Goal: Task Accomplishment & Management: Complete application form

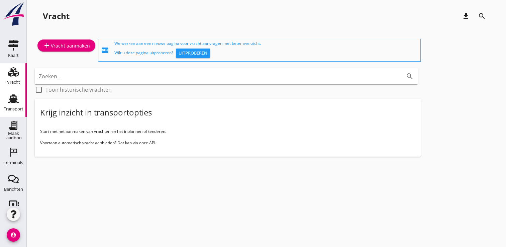
click at [5, 111] on div "Transport" at bounding box center [14, 108] width 20 height 9
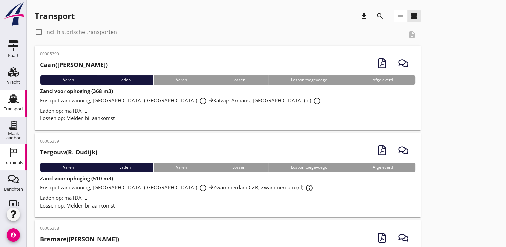
click at [8, 148] on icon "Terminals" at bounding box center [13, 152] width 11 height 11
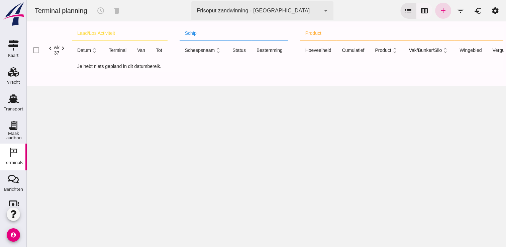
click at [420, 14] on icon "calendar_view_week" at bounding box center [424, 11] width 8 height 8
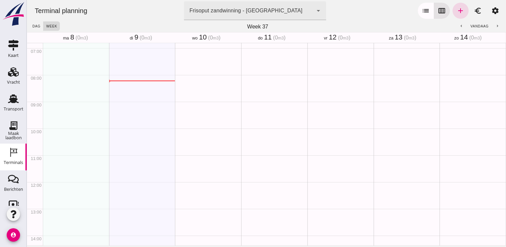
scroll to position [147, 0]
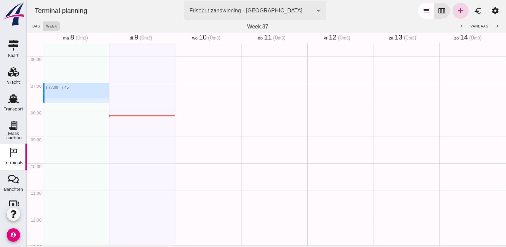
drag, startPoint x: 46, startPoint y: 84, endPoint x: 51, endPoint y: 103, distance: 19.3
click at [51, 103] on div "schedule 7:00 - 7:45" at bounding box center [76, 216] width 66 height 641
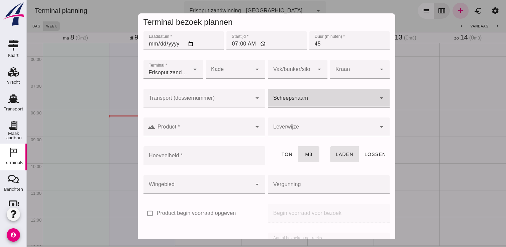
click at [296, 98] on input "Scheepsnaam" at bounding box center [322, 101] width 108 height 8
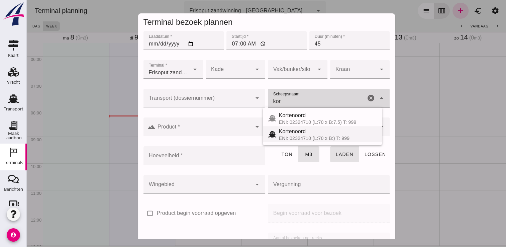
click at [297, 133] on div "Kortenoord" at bounding box center [328, 131] width 98 height 8
type input "Kortenoord"
type input "621"
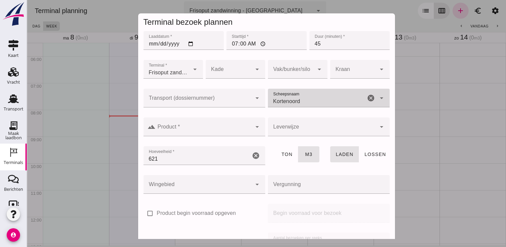
type input "Kortenoord"
click at [228, 117] on div "landscape Product * Product * cancel arrow_drop_down" at bounding box center [204, 130] width 124 height 29
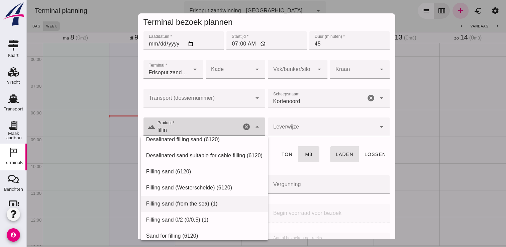
scroll to position [0, 0]
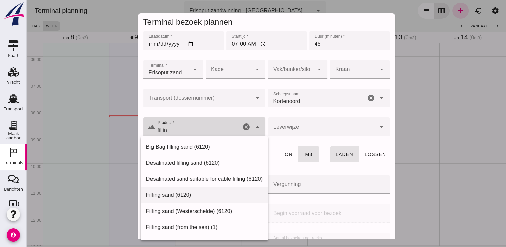
click at [178, 193] on div "Filling sand (6120)" at bounding box center [204, 195] width 116 height 8
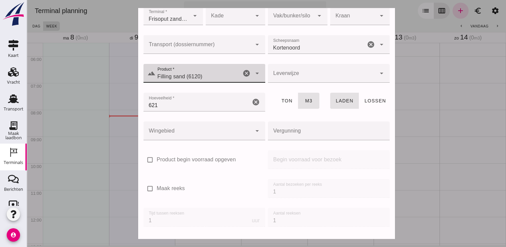
scroll to position [76, 0]
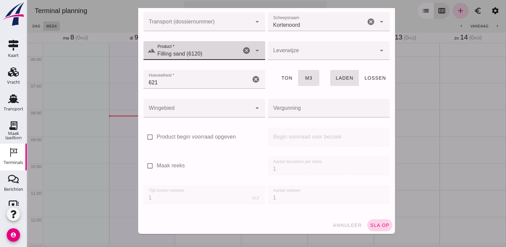
type input "Filling sand (6120)"
click at [373, 225] on span "sla op" at bounding box center [380, 224] width 20 height 5
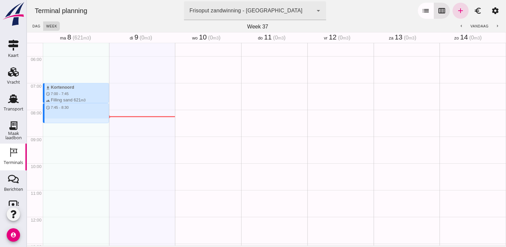
drag, startPoint x: 79, startPoint y: 104, endPoint x: 79, endPoint y: 125, distance: 21.1
click at [79, 125] on div "download Kortenoord schedule 7:00 - 7:45 terrain Filling sand 621 m3 schedule 7…" at bounding box center [76, 216] width 66 height 641
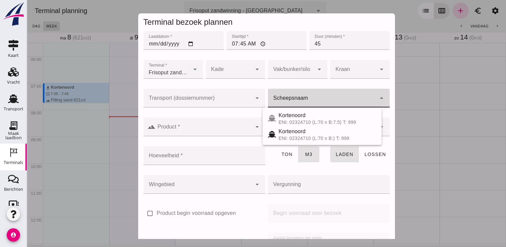
click at [292, 101] on input "Scheepsnaam" at bounding box center [322, 101] width 108 height 8
drag, startPoint x: 299, startPoint y: 122, endPoint x: 247, endPoint y: 137, distance: 54.5
click at [297, 124] on div "ENI: 02329908 (L:86 x B:) T: 1650" at bounding box center [328, 121] width 98 height 5
type input "Pelsert"
type input "1087"
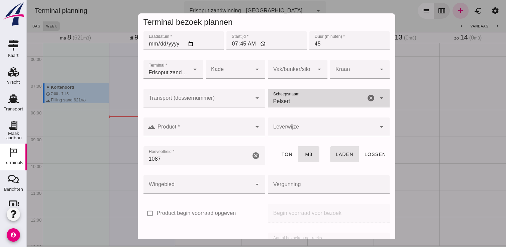
type input "Pelsert"
click at [221, 129] on input "Product *" at bounding box center [203, 130] width 96 height 8
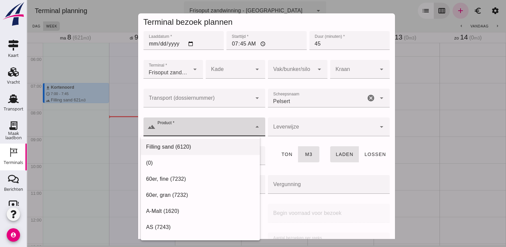
click at [208, 141] on div "Filling sand (6120)" at bounding box center [200, 147] width 119 height 16
type input "Filling sand (6120)"
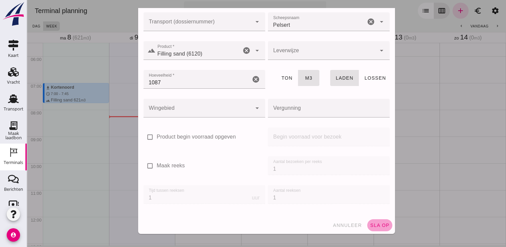
click at [375, 225] on span "sla op" at bounding box center [380, 224] width 20 height 5
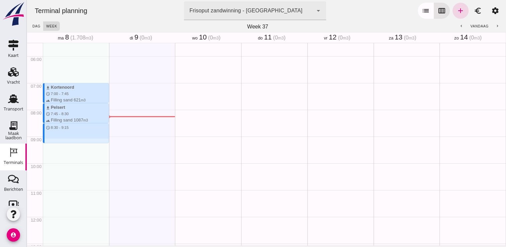
drag, startPoint x: 80, startPoint y: 123, endPoint x: 86, endPoint y: 144, distance: 21.8
click at [86, 144] on div "download Kortenoord schedule 7:00 - 7:45 terrain Filling sand 621 m3 download P…" at bounding box center [76, 216] width 66 height 641
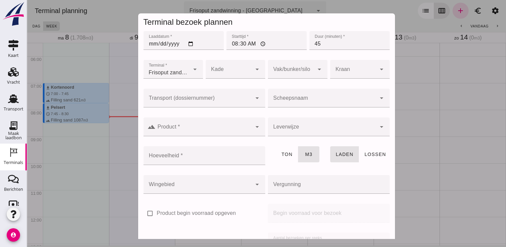
click at [318, 98] on input "Scheepsnaam" at bounding box center [322, 101] width 108 height 8
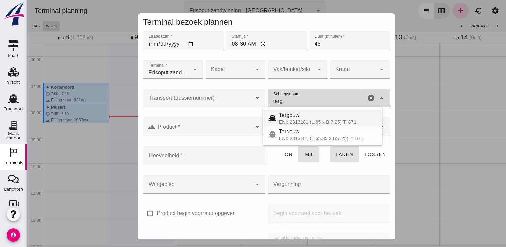
click at [299, 118] on div "Tergouw" at bounding box center [328, 115] width 98 height 8
type input "Tergouw"
type input "510"
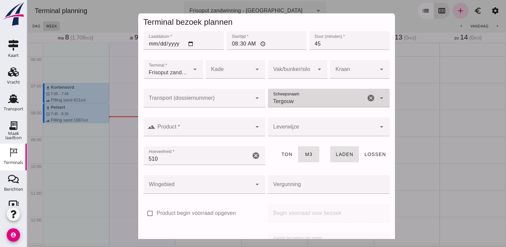
type input "Tergouw"
click at [192, 124] on div at bounding box center [203, 126] width 96 height 19
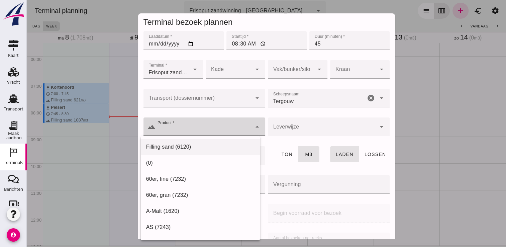
click at [181, 139] on div "Filling sand (6120)" at bounding box center [200, 147] width 119 height 16
type input "Filling sand (6120)"
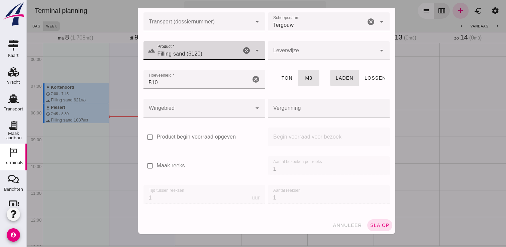
click at [373, 226] on span "sla op" at bounding box center [380, 224] width 20 height 5
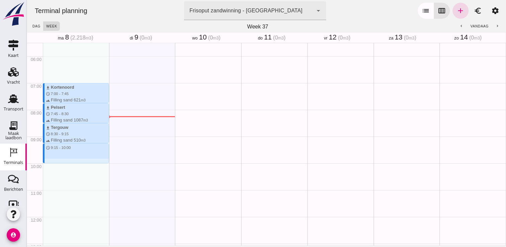
drag, startPoint x: 65, startPoint y: 143, endPoint x: 67, endPoint y: 160, distance: 16.8
click at [67, 160] on div "download Kortenoord schedule 7:00 - 7:45 terrain Filling sand 621 m3 download P…" at bounding box center [76, 216] width 66 height 641
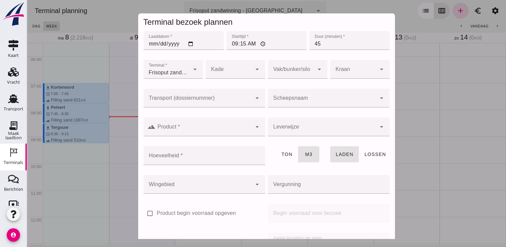
click at [293, 95] on div at bounding box center [322, 98] width 108 height 19
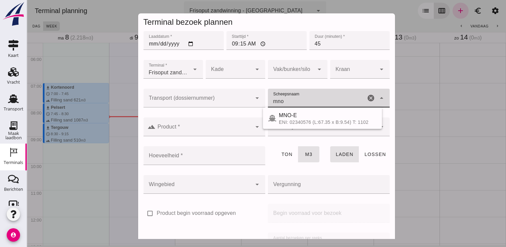
click at [298, 122] on div "ENI: 02340576 (L:67.35 x B:9.54) T: 1102" at bounding box center [328, 121] width 98 height 5
type input "MNO-E"
type input "761"
type input "MNO-E"
click at [255, 134] on div "arrow_drop_down" at bounding box center [256, 126] width 9 height 19
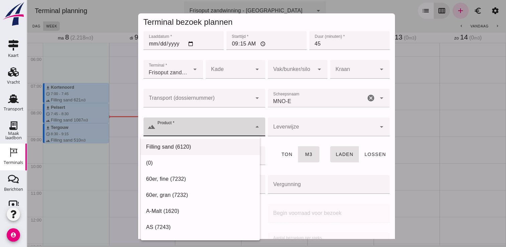
click at [207, 153] on div "Filling sand (6120)" at bounding box center [200, 147] width 119 height 16
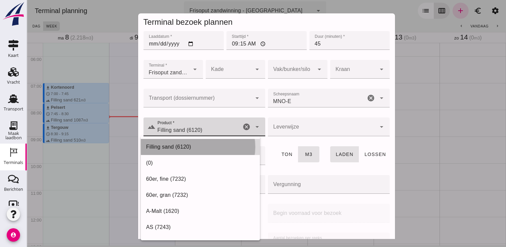
type input "Filling sand (6120)"
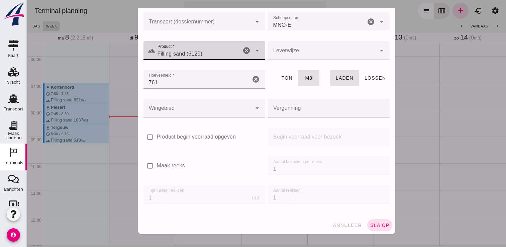
click at [377, 226] on span "sla op" at bounding box center [380, 224] width 20 height 5
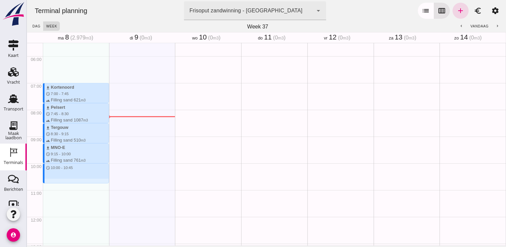
drag, startPoint x: 67, startPoint y: 163, endPoint x: 68, endPoint y: 185, distance: 21.7
click at [68, 185] on div "download Kortenoord schedule 7:00 - 7:45 terrain Filling sand 621 m3 download P…" at bounding box center [76, 216] width 66 height 641
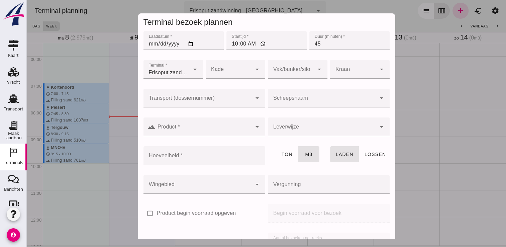
click at [287, 96] on div at bounding box center [322, 98] width 108 height 19
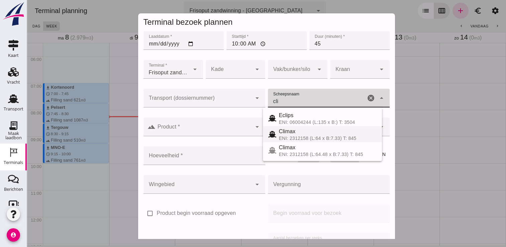
click at [294, 136] on div "ENI: 2312158 (L:64 x B:7.33) T: 845" at bounding box center [328, 137] width 98 height 5
type input "Climax"
type input "510"
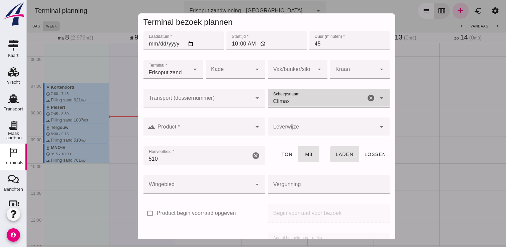
click at [367, 96] on icon "cancel" at bounding box center [371, 98] width 8 height 8
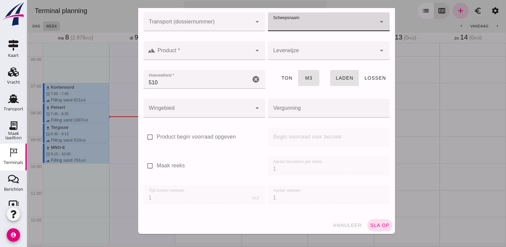
click at [334, 225] on span "annuleer" at bounding box center [346, 224] width 29 height 5
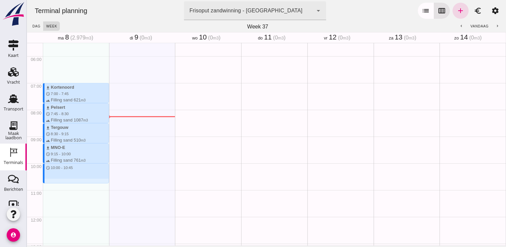
drag, startPoint x: 66, startPoint y: 163, endPoint x: 67, endPoint y: 181, distance: 17.7
click at [67, 181] on div "download Kortenoord schedule 7:00 - 7:45 terrain Filling sand 621 m3 download P…" at bounding box center [76, 216] width 66 height 641
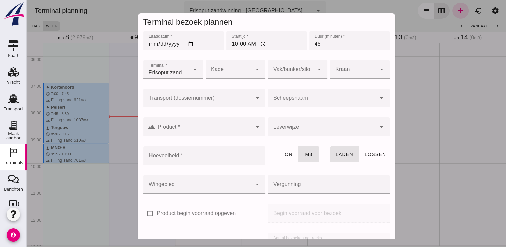
click at [308, 100] on input "Scheepsnaam" at bounding box center [322, 101] width 108 height 8
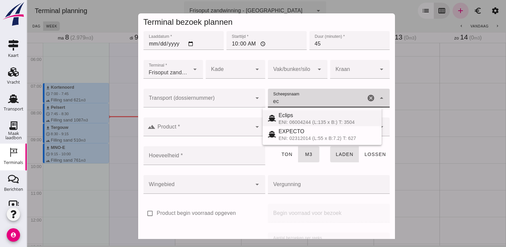
click at [287, 117] on div "Eclips" at bounding box center [327, 115] width 98 height 8
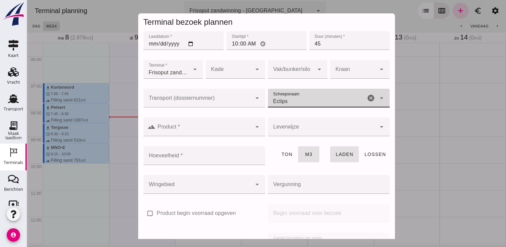
type input "Eclips"
click at [252, 130] on div "arrow_drop_down" at bounding box center [256, 126] width 9 height 19
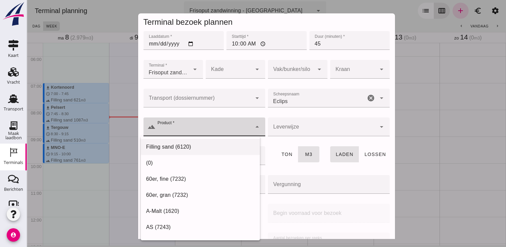
click at [229, 142] on div "Filling sand (6120)" at bounding box center [200, 147] width 119 height 16
type input "Filling sand (6120)"
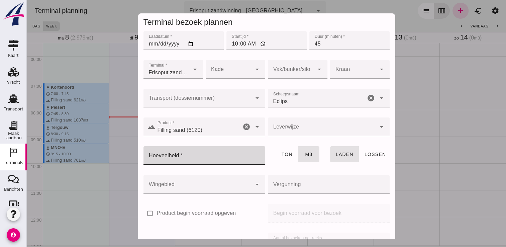
click at [221, 149] on input "Hoeveelheid *" at bounding box center [202, 155] width 118 height 19
click at [297, 101] on input "Eclips" at bounding box center [317, 101] width 98 height 8
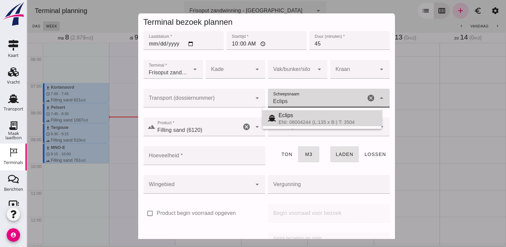
click at [309, 122] on div "ENI: 06004244 (L:135 x B:) T: 3504" at bounding box center [327, 121] width 98 height 5
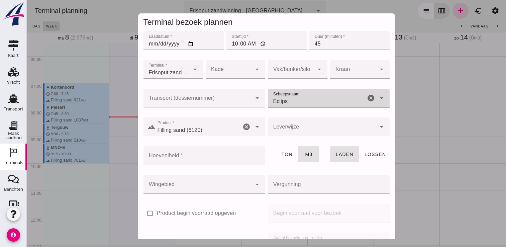
click at [367, 98] on icon "cancel" at bounding box center [371, 98] width 8 height 8
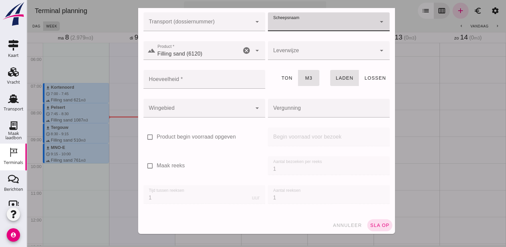
drag, startPoint x: 333, startPoint y: 226, endPoint x: 311, endPoint y: 226, distance: 21.7
click at [334, 226] on span "annuleer" at bounding box center [346, 224] width 29 height 5
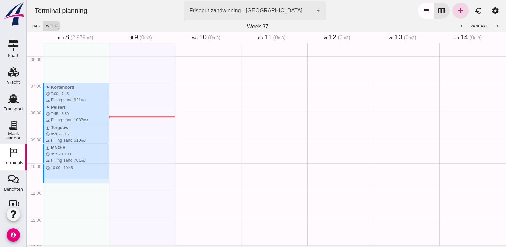
drag, startPoint x: 76, startPoint y: 165, endPoint x: 76, endPoint y: 181, distance: 16.0
click at [76, 181] on div "download Kortenoord schedule 7:00 - 7:45 terrain Filling sand 621 m3 download P…" at bounding box center [76, 216] width 66 height 641
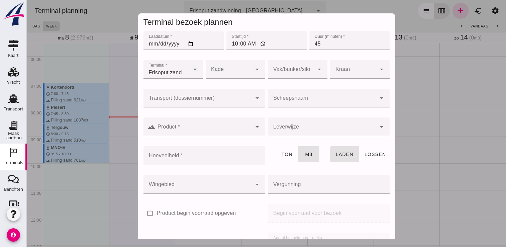
click at [317, 102] on input "Scheepsnaam" at bounding box center [322, 101] width 108 height 8
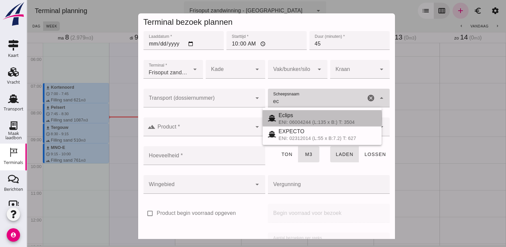
click at [302, 118] on div "Eclips" at bounding box center [327, 115] width 98 height 8
type input "Eclips"
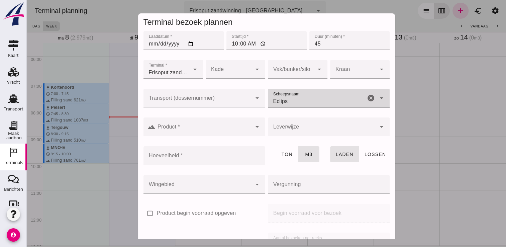
click at [367, 95] on icon "cancel" at bounding box center [371, 98] width 8 height 8
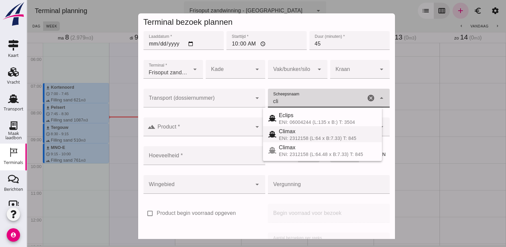
click at [303, 136] on div "ENI: 2312158 (L:64 x B:7.33) T: 845" at bounding box center [328, 137] width 98 height 5
type input "Climax"
type input "510"
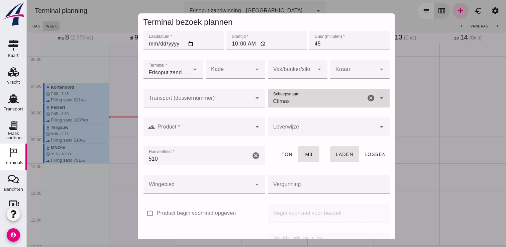
type input "Climax"
click at [229, 133] on input "Product *" at bounding box center [203, 130] width 96 height 8
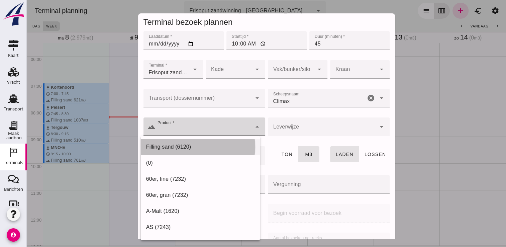
click at [214, 146] on div "Filling sand (6120)" at bounding box center [200, 147] width 108 height 8
type input "Filling sand (6120)"
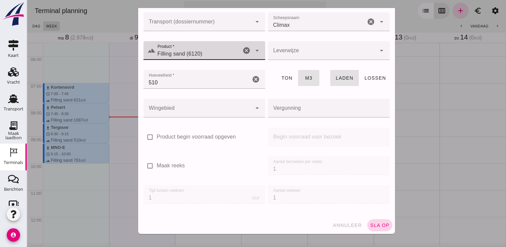
click at [376, 227] on span "sla op" at bounding box center [380, 224] width 20 height 5
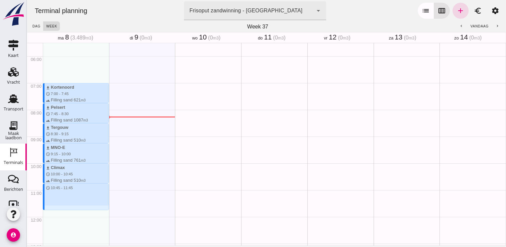
drag, startPoint x: 72, startPoint y: 184, endPoint x: 78, endPoint y: 210, distance: 26.9
click at [78, 210] on div "download Kortenoord schedule 7:00 - 7:45 terrain Filling sand 621 m3 download P…" at bounding box center [76, 216] width 66 height 641
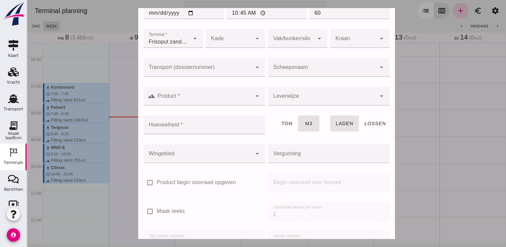
scroll to position [0, 0]
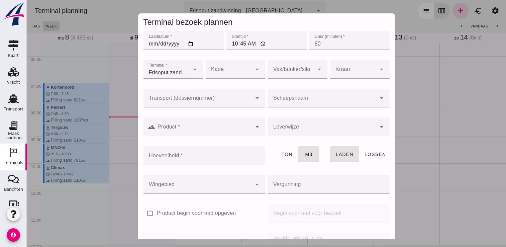
drag, startPoint x: 319, startPoint y: 46, endPoint x: 276, endPoint y: 47, distance: 43.1
click at [276, 47] on div "Laaddatum * Laaddatum * [DATE] Starttijd * Starttijd * 10:45 Duur (minuten) * D…" at bounding box center [266, 44] width 249 height 29
type input "45"
click at [325, 90] on div at bounding box center [322, 98] width 108 height 19
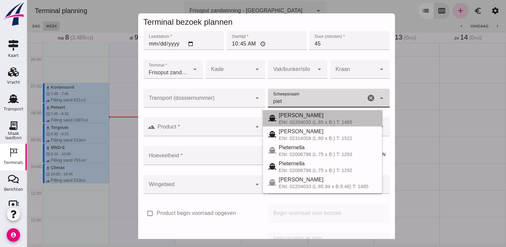
click at [299, 118] on div "[PERSON_NAME]" at bounding box center [328, 115] width 98 height 8
type input "[PERSON_NAME]"
type input "968"
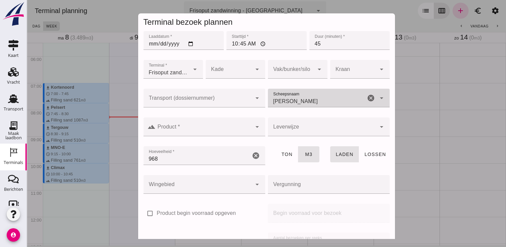
type input "[PERSON_NAME]"
click at [255, 128] on icon "arrow_drop_down" at bounding box center [257, 127] width 8 height 8
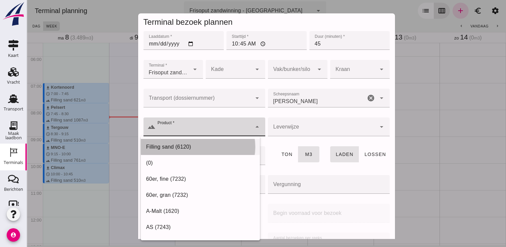
click at [242, 145] on div "Filling sand (6120)" at bounding box center [200, 147] width 108 height 8
type input "Filling sand (6120)"
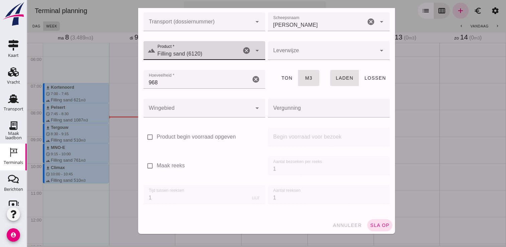
scroll to position [76, 0]
click at [375, 229] on button "sla op" at bounding box center [379, 225] width 25 height 12
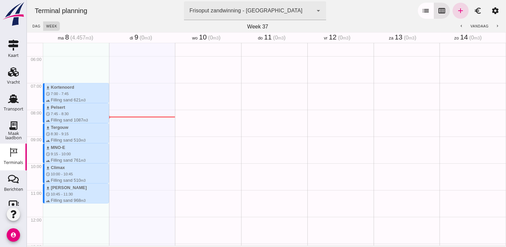
scroll to position [247, 0]
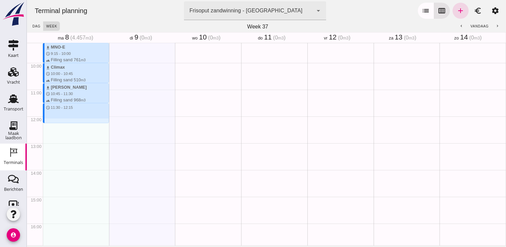
drag, startPoint x: 67, startPoint y: 105, endPoint x: 65, endPoint y: 125, distance: 20.5
click at [65, 125] on div "download Kortenoord schedule 7:00 - 7:45 terrain Filling sand 621 m3 download P…" at bounding box center [76, 115] width 66 height 641
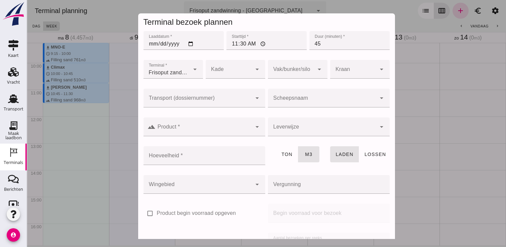
click at [307, 99] on input "Scheepsnaam" at bounding box center [322, 101] width 108 height 8
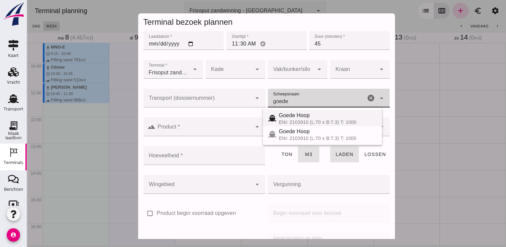
click at [278, 111] on div "Goede Hoop ENI: 2103910 (L:70 x B:7.3) T: 1000" at bounding box center [322, 118] width 119 height 16
type input "Goede Hoop"
type input "555"
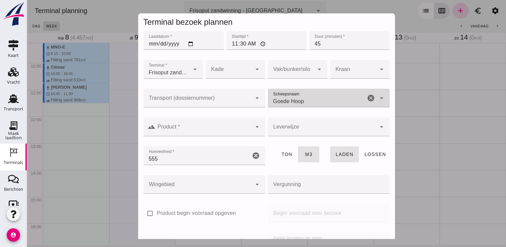
type input "Goede Hoop"
click at [229, 121] on div at bounding box center [203, 126] width 96 height 19
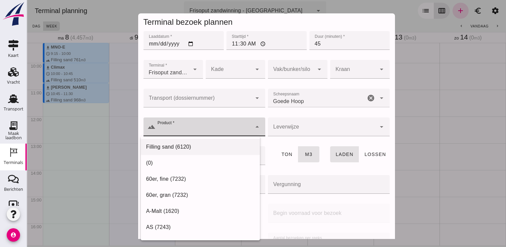
click at [219, 145] on div "Filling sand (6120)" at bounding box center [200, 147] width 108 height 8
type input "Filling sand (6120)"
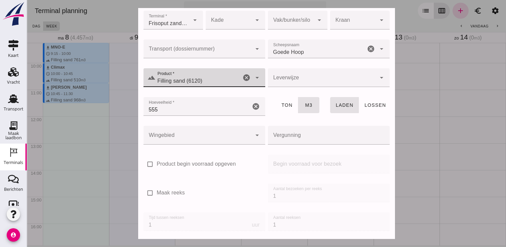
scroll to position [76, 0]
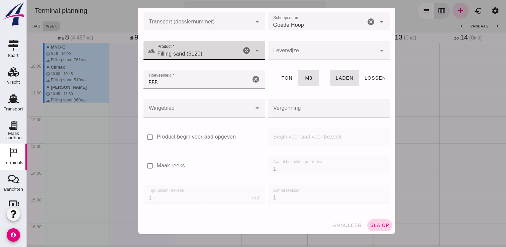
click at [380, 230] on button "sla op" at bounding box center [379, 225] width 25 height 12
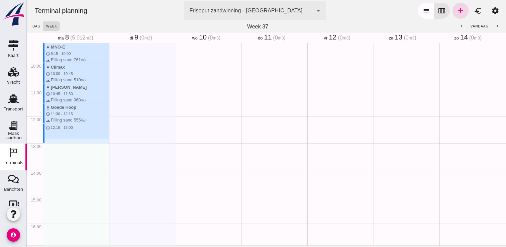
drag, startPoint x: 81, startPoint y: 125, endPoint x: 77, endPoint y: 143, distance: 19.2
click at [77, 143] on div "download Kortenoord schedule 7:00 - 7:45 terrain Filling sand 621 m3 download P…" at bounding box center [76, 115] width 66 height 641
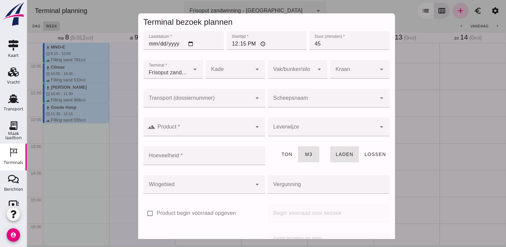
click at [322, 100] on input "Scheepsnaam" at bounding box center [322, 101] width 108 height 8
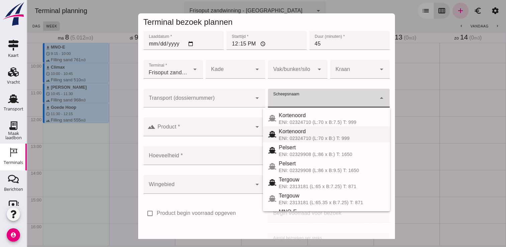
click at [300, 128] on div "Kortenoord" at bounding box center [332, 131] width 106 height 8
type input "Kortenoord"
type input "621"
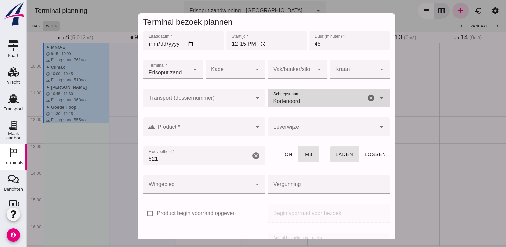
click at [239, 129] on input "Product *" at bounding box center [203, 130] width 96 height 8
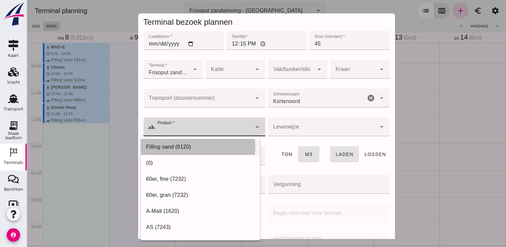
click at [225, 141] on div "Filling sand (6120)" at bounding box center [200, 147] width 119 height 16
type input "Filling sand (6120)"
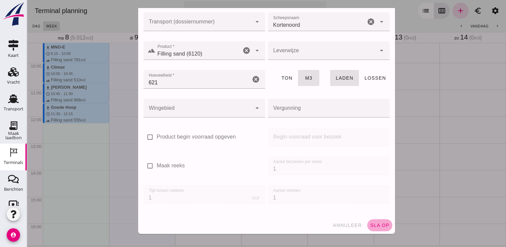
drag, startPoint x: 370, startPoint y: 223, endPoint x: 365, endPoint y: 215, distance: 9.1
click at [371, 223] on span "sla op" at bounding box center [380, 224] width 20 height 5
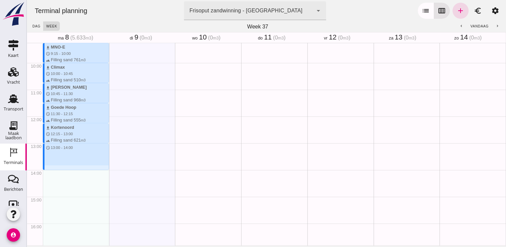
drag, startPoint x: 82, startPoint y: 144, endPoint x: 80, endPoint y: 167, distance: 23.1
click at [80, 167] on div "download Kortenoord schedule 7:00 - 7:45 terrain Filling sand 621 m3 download P…" at bounding box center [76, 115] width 66 height 641
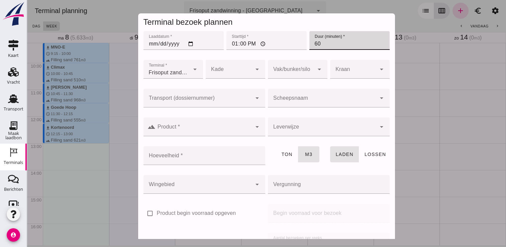
drag, startPoint x: 327, startPoint y: 46, endPoint x: 307, endPoint y: 49, distance: 20.3
click at [309, 50] on div "Duur (minuten) * Duur (minuten) * 60" at bounding box center [349, 44] width 80 height 26
type input "45"
click at [278, 98] on input "Scheepsnaam" at bounding box center [322, 101] width 108 height 8
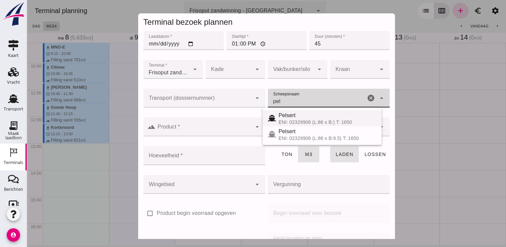
click at [291, 114] on div "Pelsert" at bounding box center [327, 115] width 98 height 8
type input "Pelsert"
type input "1087"
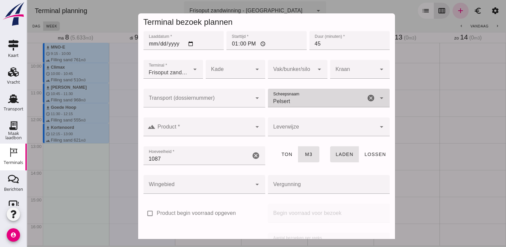
type input "Pelsert"
click at [266, 116] on div "Leverwijze Leverwijze cancel arrow_drop_down" at bounding box center [328, 130] width 124 height 29
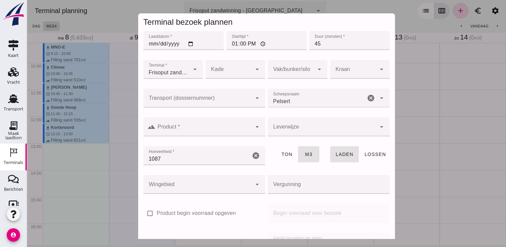
click at [257, 128] on div "landscape Product * Product * cancel arrow_drop_down" at bounding box center [204, 126] width 122 height 19
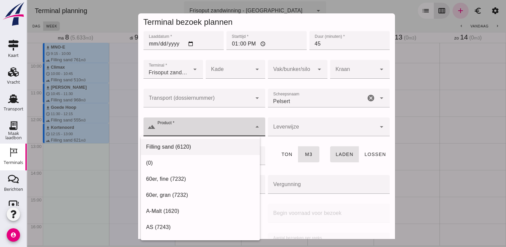
click at [238, 147] on div "Filling sand (6120)" at bounding box center [200, 147] width 108 height 8
type input "Filling sand (6120)"
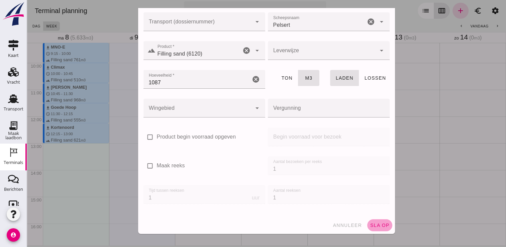
click at [370, 224] on span "sla op" at bounding box center [380, 224] width 20 height 5
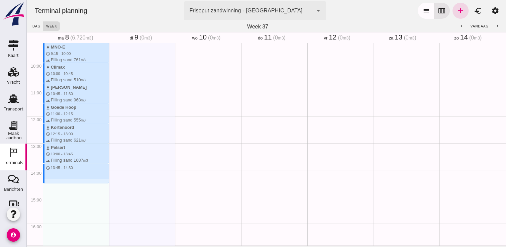
drag, startPoint x: 62, startPoint y: 164, endPoint x: 59, endPoint y: 181, distance: 17.8
click at [59, 181] on div "download Kortenoord schedule 7:00 - 7:45 terrain Filling sand 621 m3 download P…" at bounding box center [76, 115] width 66 height 641
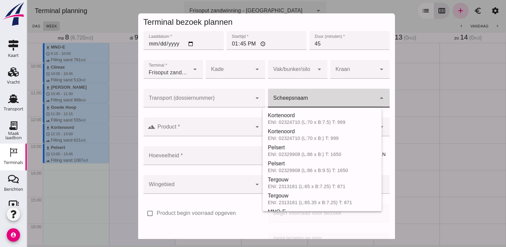
click at [289, 103] on input "Scheepsnaam" at bounding box center [322, 101] width 108 height 8
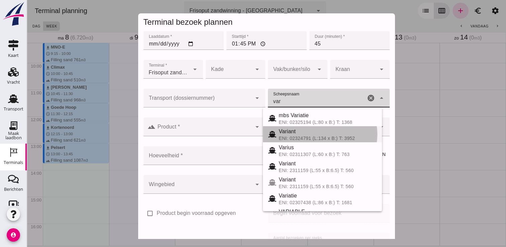
click at [298, 130] on div "Variant" at bounding box center [328, 131] width 98 height 8
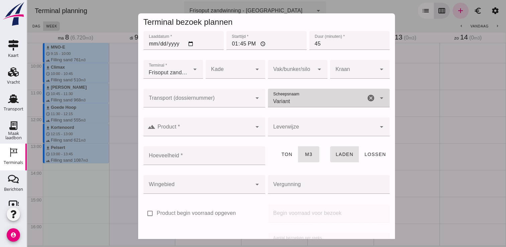
type input "Variant"
click at [215, 132] on input "Product *" at bounding box center [203, 130] width 96 height 8
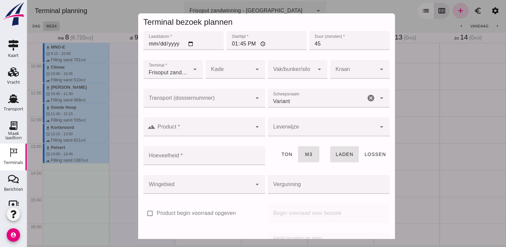
click at [270, 166] on div "ton m3" at bounding box center [297, 159] width 62 height 29
click at [294, 101] on input "Variant" at bounding box center [317, 101] width 98 height 8
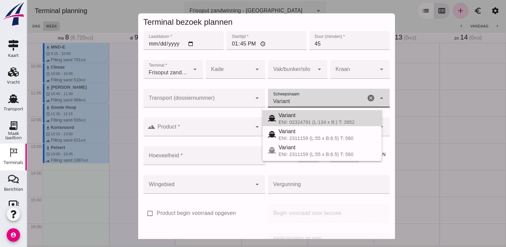
click at [329, 121] on div "ENI: 02324791 (L:134 x B:) T: 3952" at bounding box center [327, 121] width 98 height 5
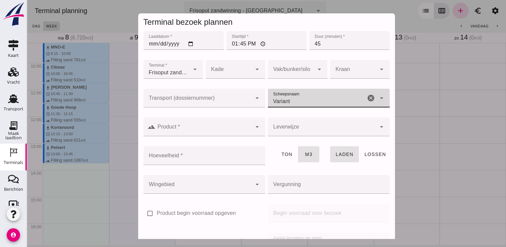
click at [367, 99] on icon "cancel" at bounding box center [371, 98] width 8 height 8
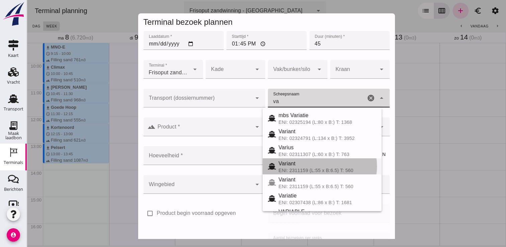
click at [289, 173] on div "Variant ENI: 2311159 (L:55 x B:6.5) T: 560" at bounding box center [321, 166] width 119 height 16
type input "Variant"
type input "337"
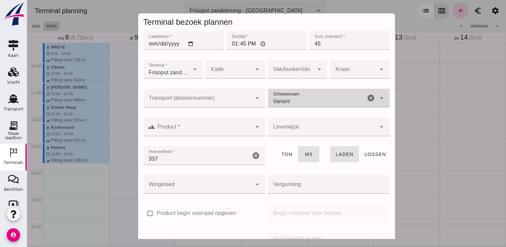
type input "Variant"
click at [227, 135] on div at bounding box center [203, 126] width 96 height 19
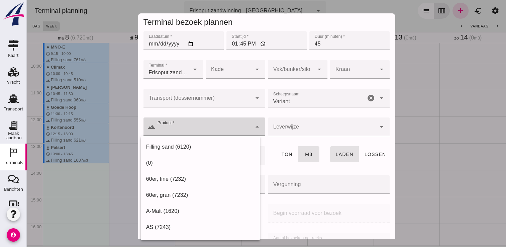
click at [224, 147] on div "Filling sand (6120)" at bounding box center [200, 147] width 108 height 8
type input "Filling sand (6120)"
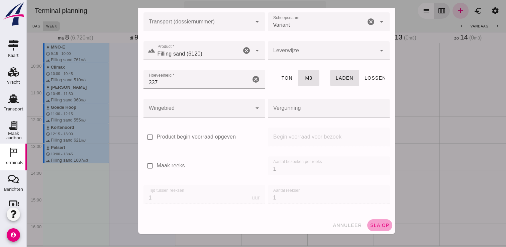
click at [374, 224] on span "sla op" at bounding box center [380, 224] width 20 height 5
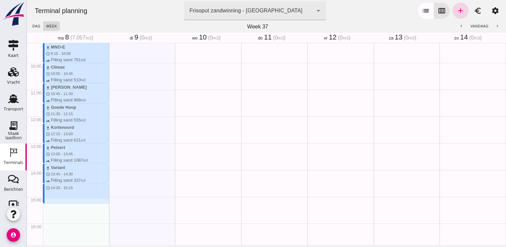
drag, startPoint x: 52, startPoint y: 183, endPoint x: 52, endPoint y: 203, distance: 19.0
click at [52, 203] on div "download Kortenoord schedule 7:00 - 7:45 terrain Filling sand 621 m3 download P…" at bounding box center [76, 115] width 66 height 641
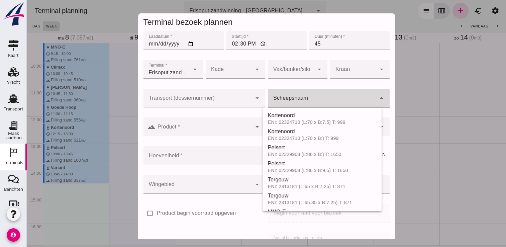
drag, startPoint x: 301, startPoint y: 106, endPoint x: 297, endPoint y: 106, distance: 4.1
click at [299, 107] on div at bounding box center [322, 98] width 108 height 19
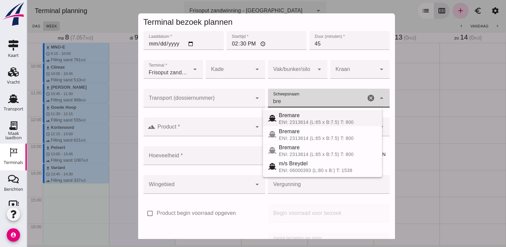
click at [319, 116] on div "Bremare" at bounding box center [328, 115] width 98 height 8
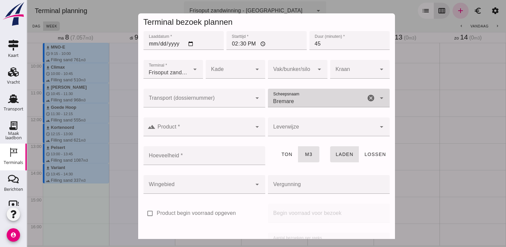
type input "Bremare"
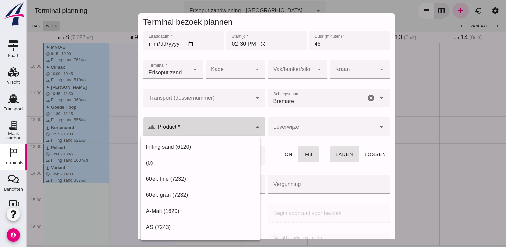
click at [244, 124] on div at bounding box center [203, 126] width 96 height 19
click at [226, 143] on div "Filling sand (6120)" at bounding box center [200, 147] width 108 height 8
type input "Filling sand (6120)"
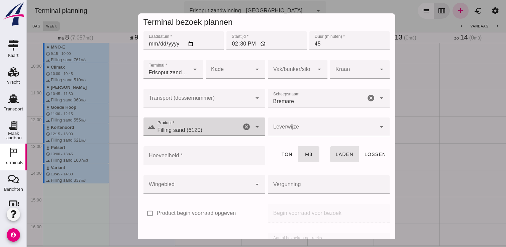
click at [289, 100] on input "Bremare" at bounding box center [317, 101] width 98 height 8
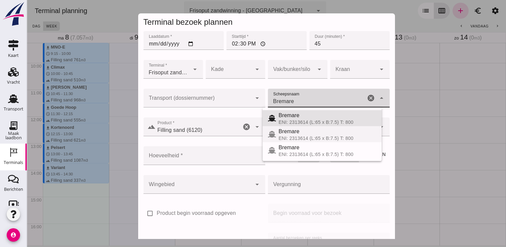
click at [305, 132] on div "Bremare" at bounding box center [327, 131] width 98 height 8
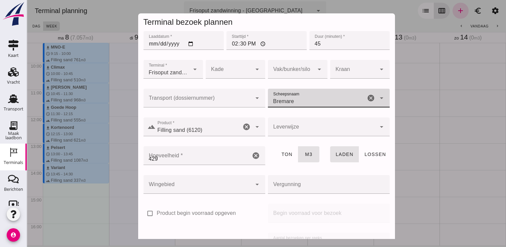
type input "429"
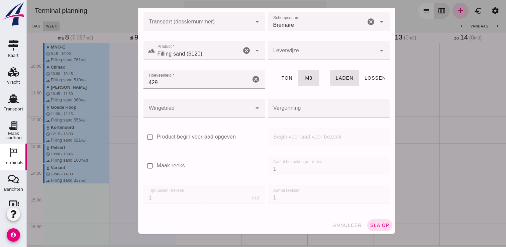
click at [372, 218] on div "annuleer sla op" at bounding box center [266, 224] width 257 height 17
click at [373, 223] on span "sla op" at bounding box center [380, 224] width 20 height 5
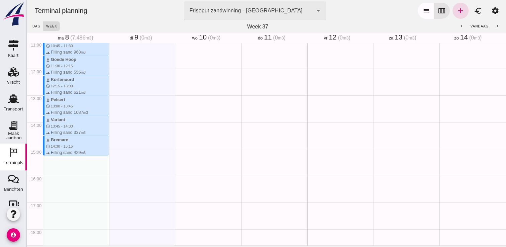
scroll to position [314, 0]
drag, startPoint x: 70, startPoint y: 137, endPoint x: 72, endPoint y: 155, distance: 17.5
click at [72, 155] on div "download Kortenoord schedule 7:00 - 7:45 terrain Filling sand 621 m3 download P…" at bounding box center [76, 49] width 66 height 641
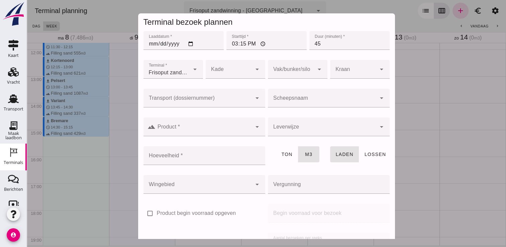
click at [288, 102] on input "Scheepsnaam" at bounding box center [322, 101] width 108 height 8
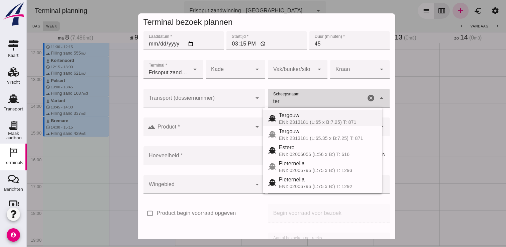
click at [303, 120] on div "ENI: 2313181 (L:65 x B:7.25) T: 871" at bounding box center [328, 121] width 98 height 5
type input "Tergouw"
type input "510"
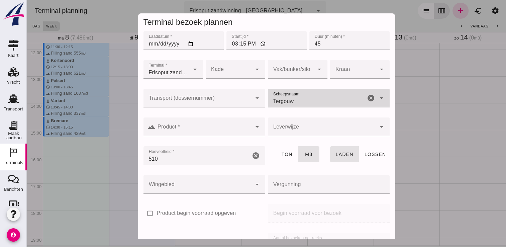
type input "Tergouw"
click at [200, 131] on input "Product *" at bounding box center [203, 130] width 96 height 8
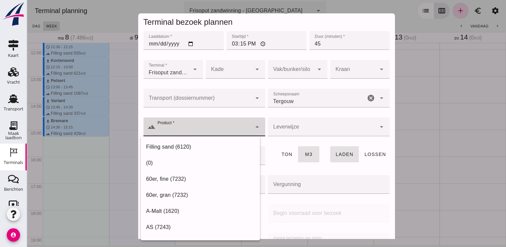
drag, startPoint x: 179, startPoint y: 144, endPoint x: 184, endPoint y: 144, distance: 5.0
click at [179, 144] on div "Filling sand (6120)" at bounding box center [200, 147] width 108 height 8
type input "Filling sand (6120)"
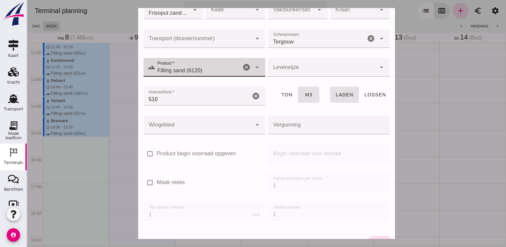
scroll to position [76, 0]
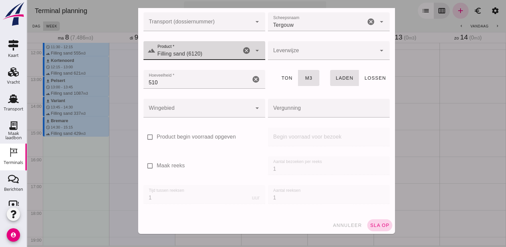
click at [370, 223] on span "sla op" at bounding box center [380, 224] width 20 height 5
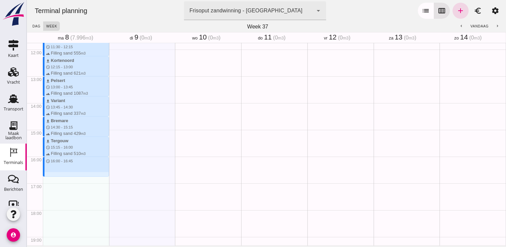
drag, startPoint x: 53, startPoint y: 157, endPoint x: 56, endPoint y: 174, distance: 17.6
click at [56, 174] on div "download Kortenoord schedule 7:00 - 7:45 terrain Filling sand 621 m3 download P…" at bounding box center [76, 49] width 66 height 641
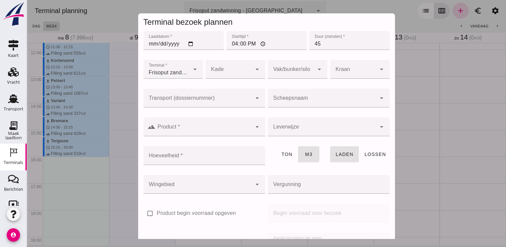
click at [309, 94] on div at bounding box center [322, 98] width 108 height 19
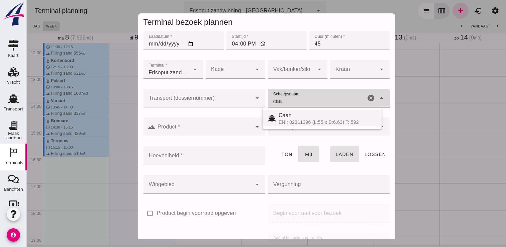
click at [288, 111] on div "Caan ENI: 02311396 (L:55 x B:6.63) T: 592" at bounding box center [321, 117] width 119 height 21
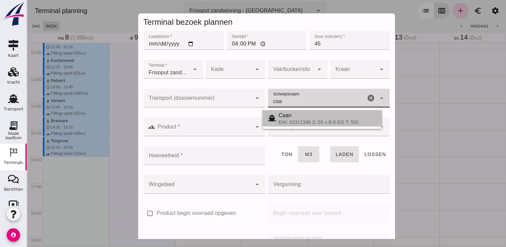
drag, startPoint x: 287, startPoint y: 113, endPoint x: 244, endPoint y: 117, distance: 43.3
click at [286, 114] on div "Caan" at bounding box center [327, 115] width 98 height 8
type input "Caan"
type input "368"
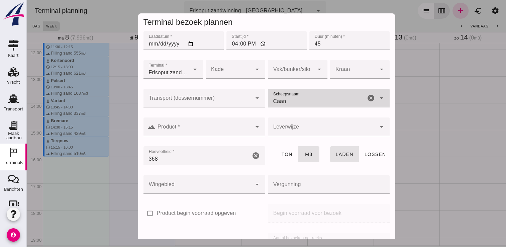
type input "Caan"
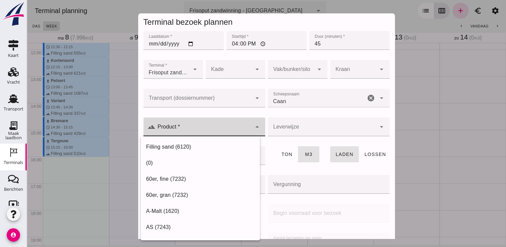
click at [234, 132] on input "Product *" at bounding box center [203, 130] width 96 height 8
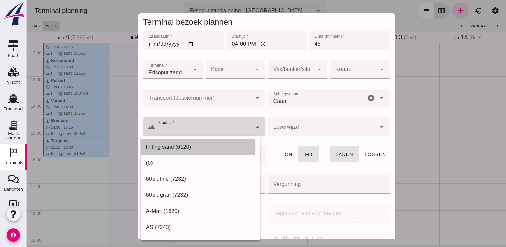
click at [216, 147] on div "Filling sand (6120)" at bounding box center [200, 147] width 108 height 8
type input "Filling sand (6120)"
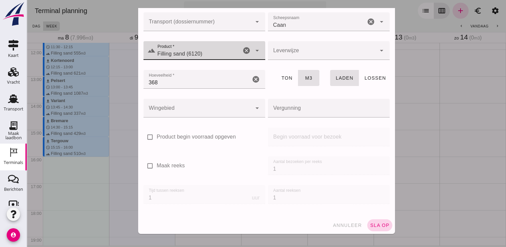
click at [371, 223] on span "sla op" at bounding box center [380, 224] width 20 height 5
